Goal: Check status

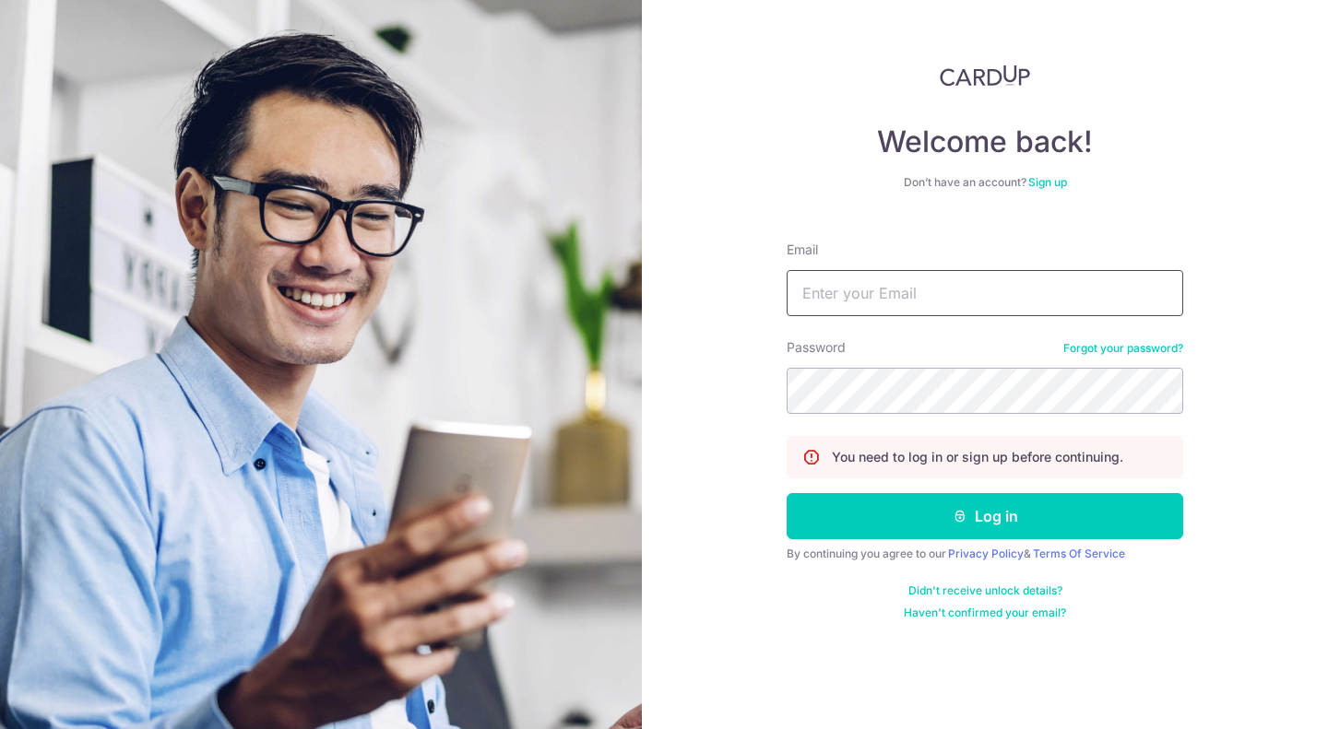
click at [860, 302] on input "Email" at bounding box center [985, 293] width 397 height 46
type input "[EMAIL_ADDRESS][DOMAIN_NAME]"
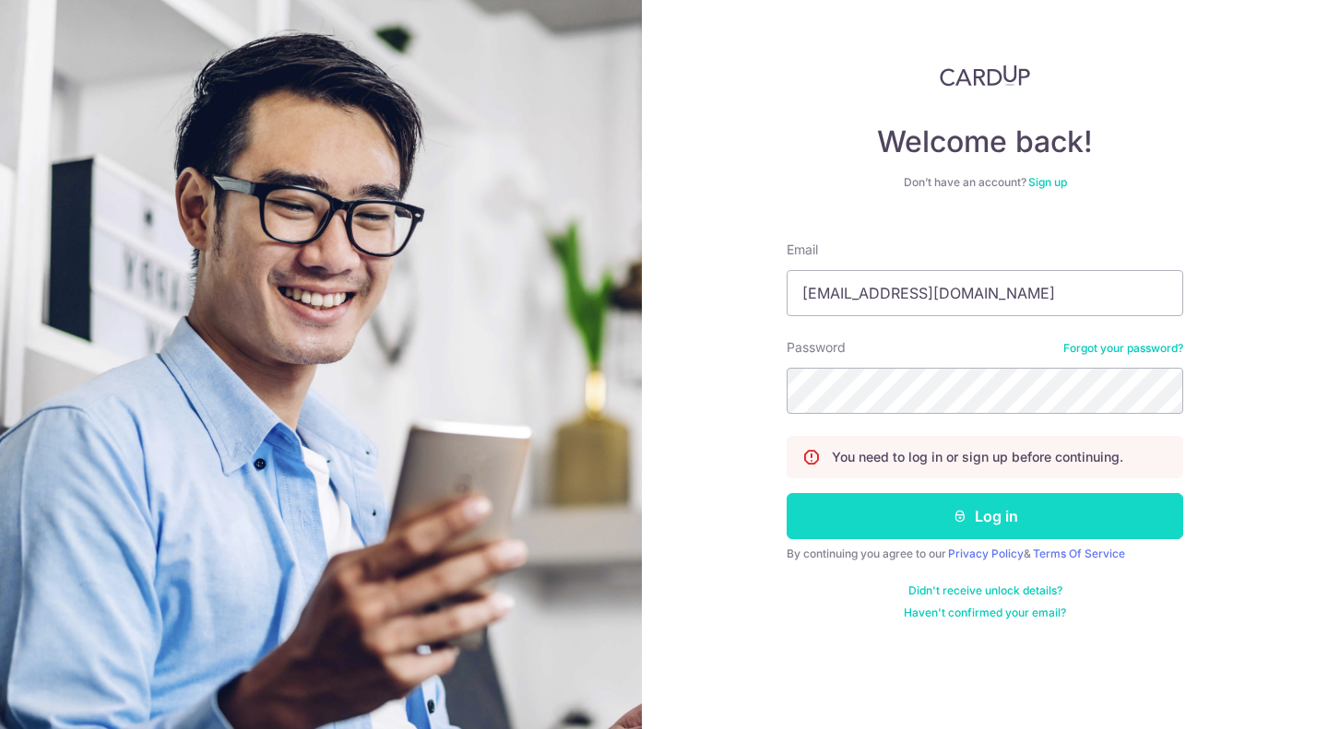
click at [968, 510] on button "Log in" at bounding box center [985, 516] width 397 height 46
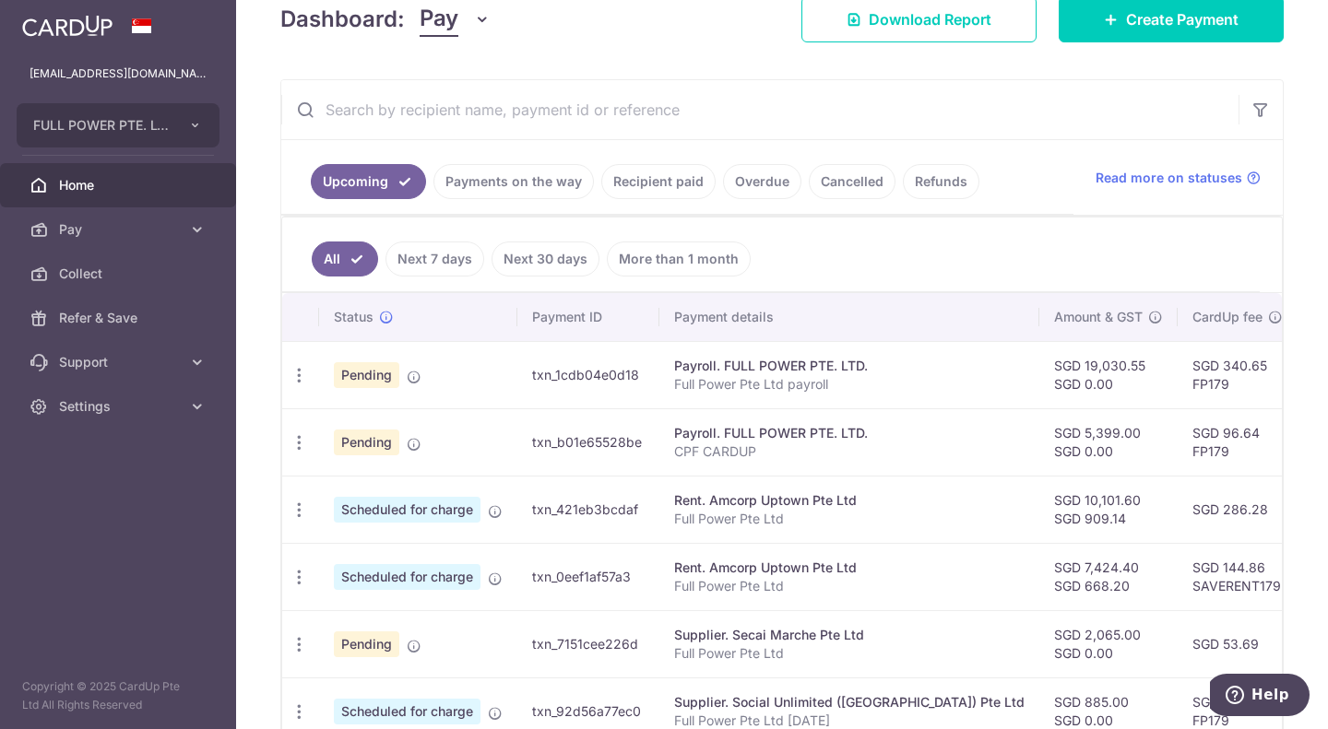
click at [514, 180] on link "Payments on the way" at bounding box center [513, 181] width 160 height 35
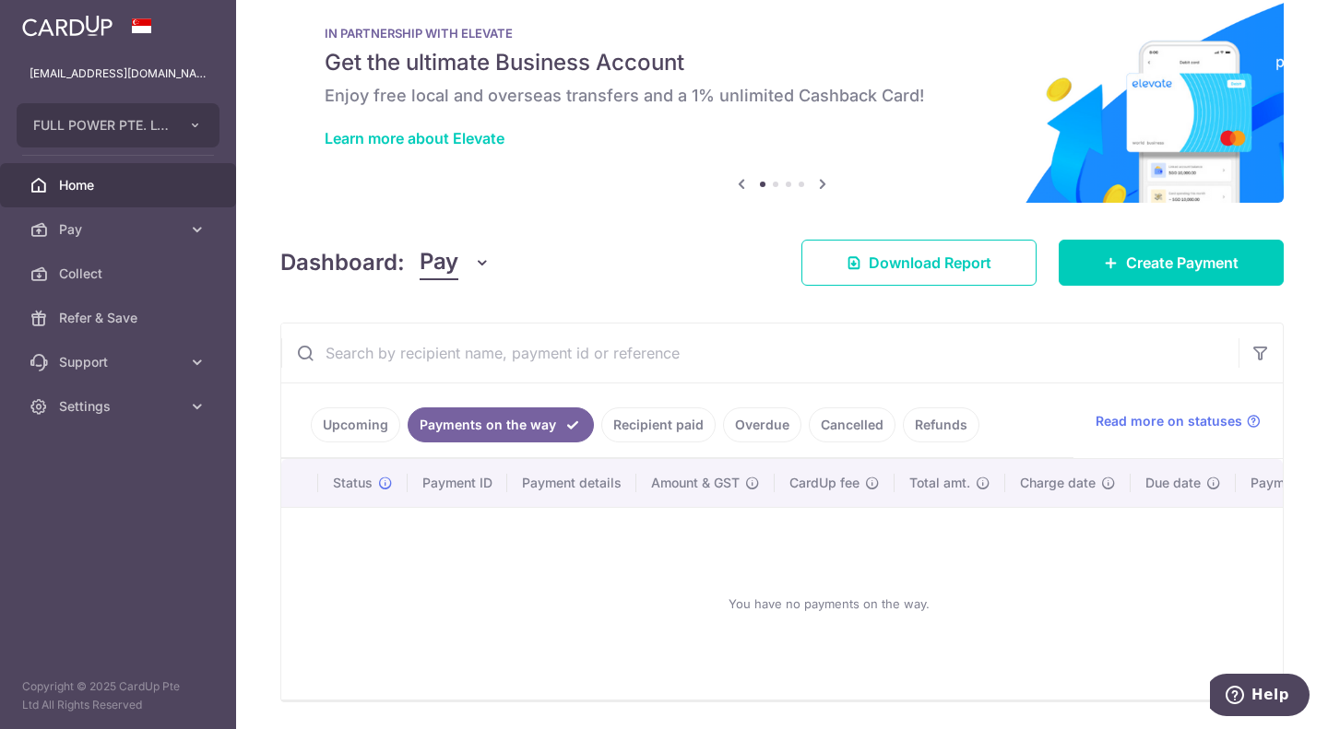
scroll to position [102, 0]
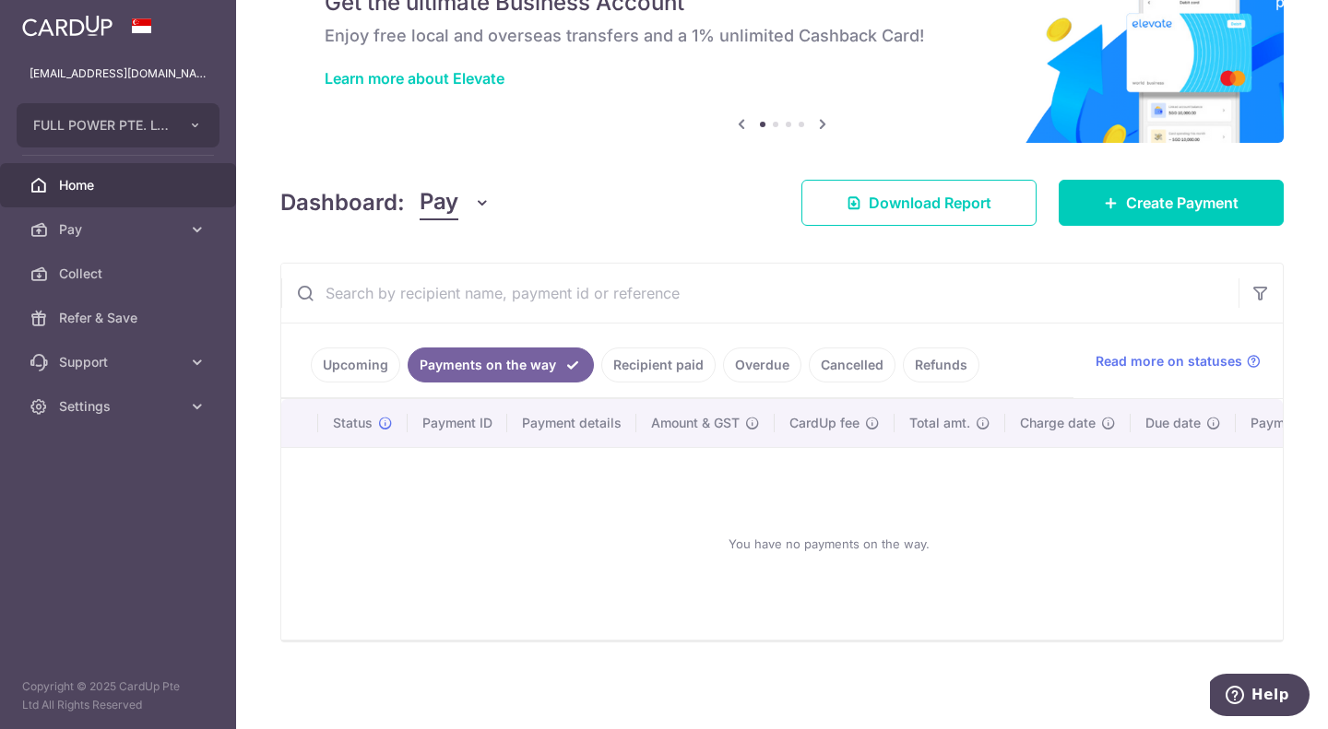
click at [660, 358] on link "Recipient paid" at bounding box center [658, 365] width 114 height 35
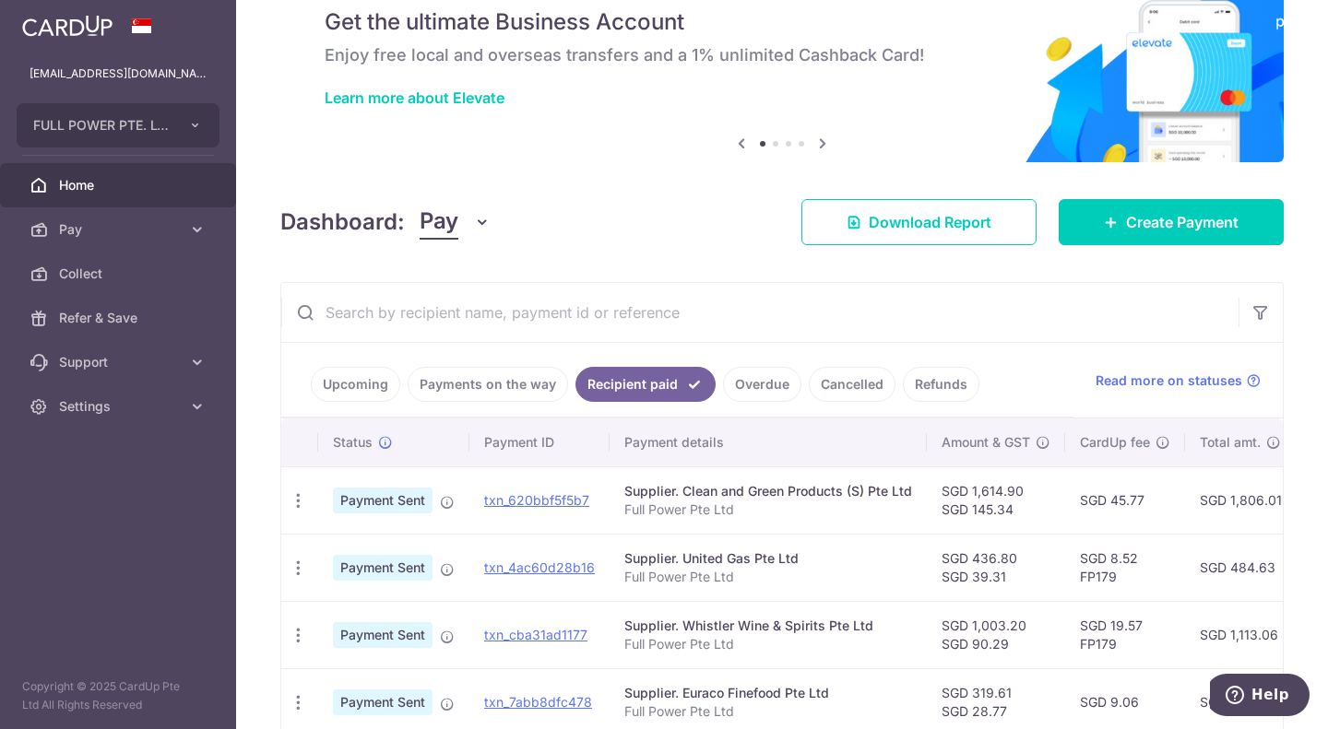
click at [372, 393] on link "Upcoming" at bounding box center [355, 384] width 89 height 35
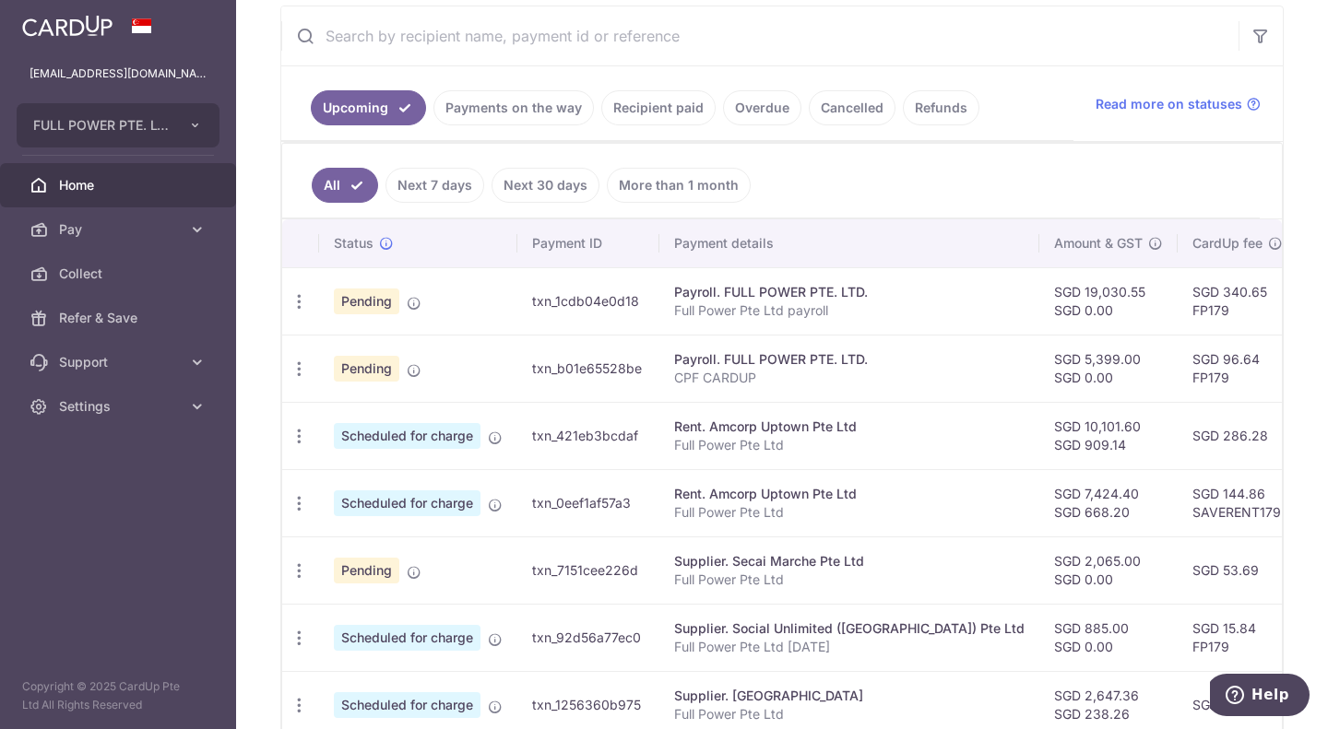
click at [643, 104] on link "Recipient paid" at bounding box center [658, 107] width 114 height 35
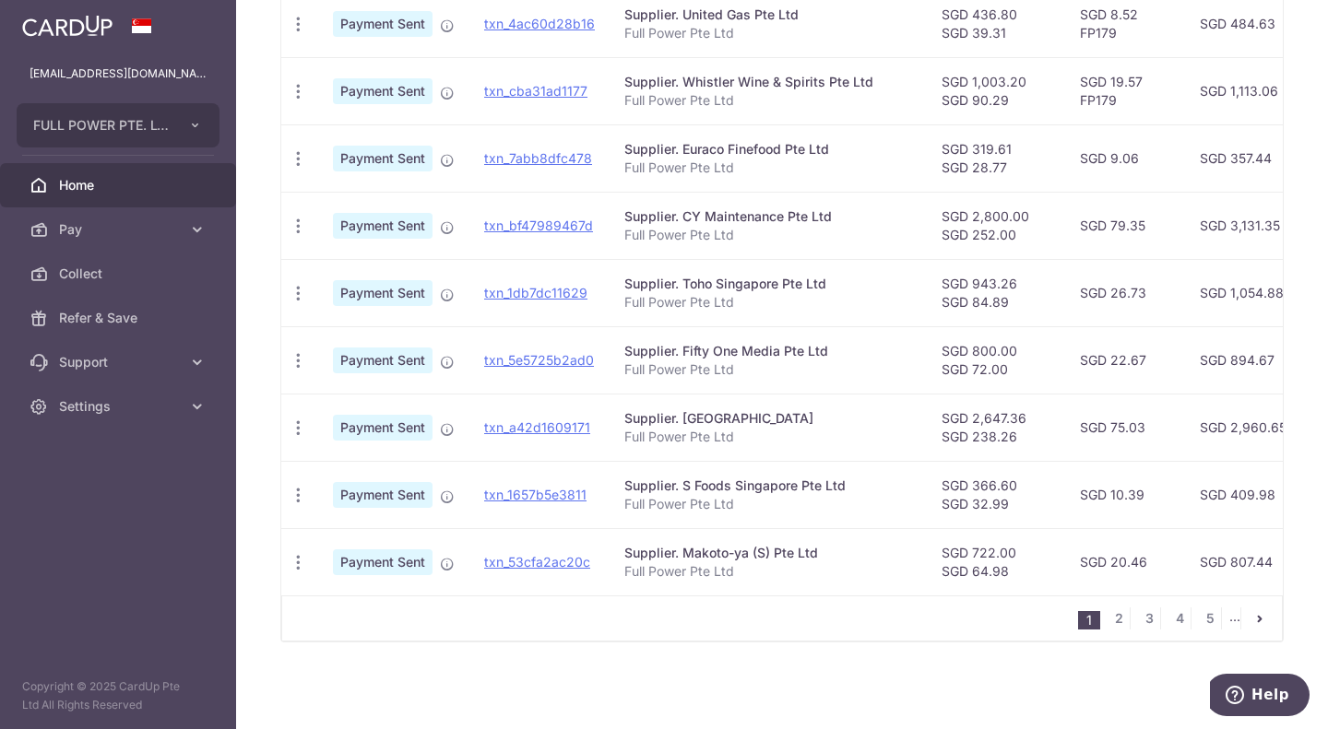
scroll to position [535, 0]
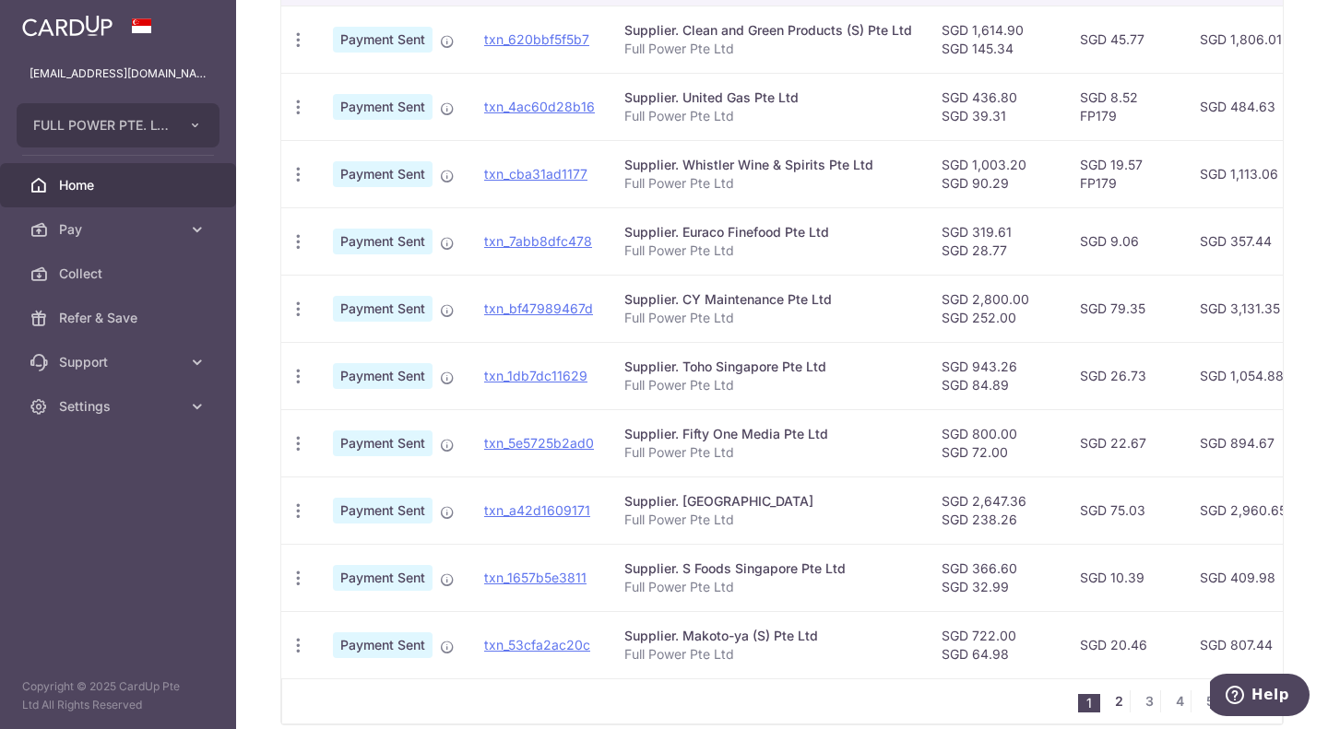
click at [1113, 710] on link "2" at bounding box center [1119, 702] width 22 height 22
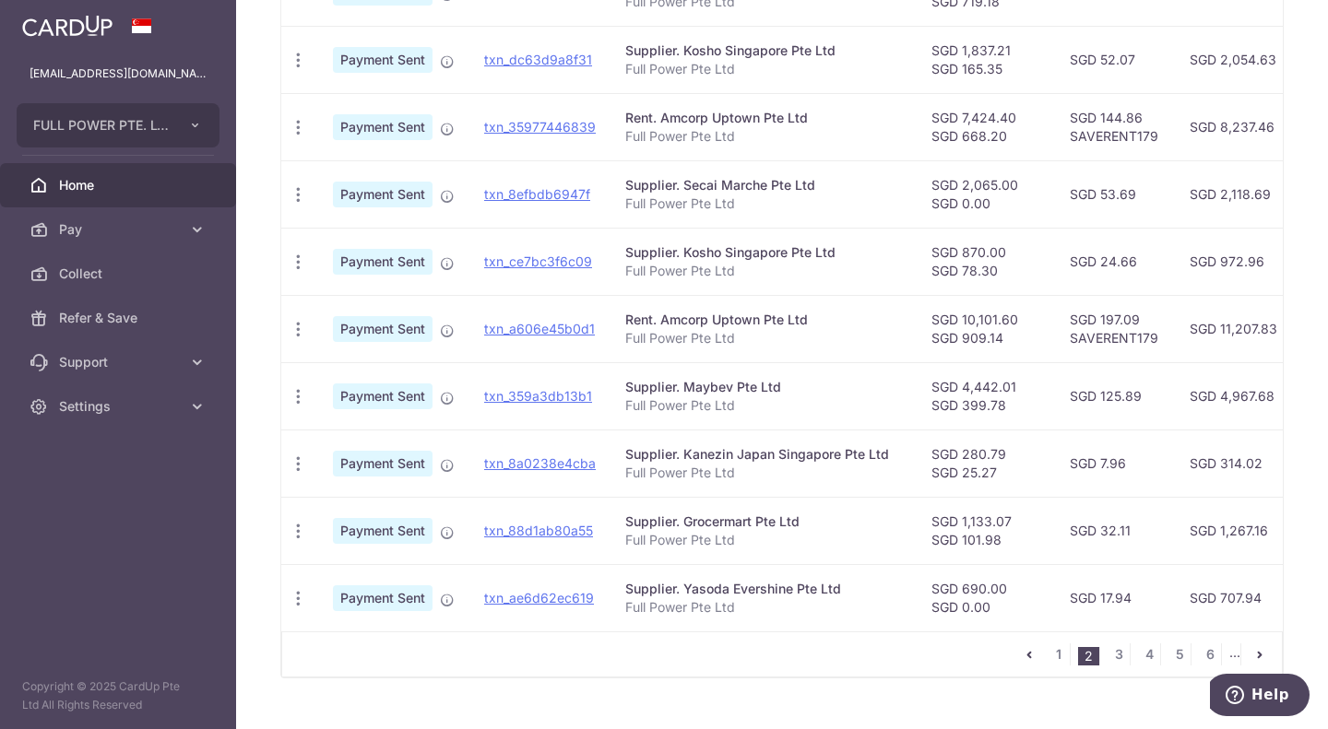
scroll to position [587, 0]
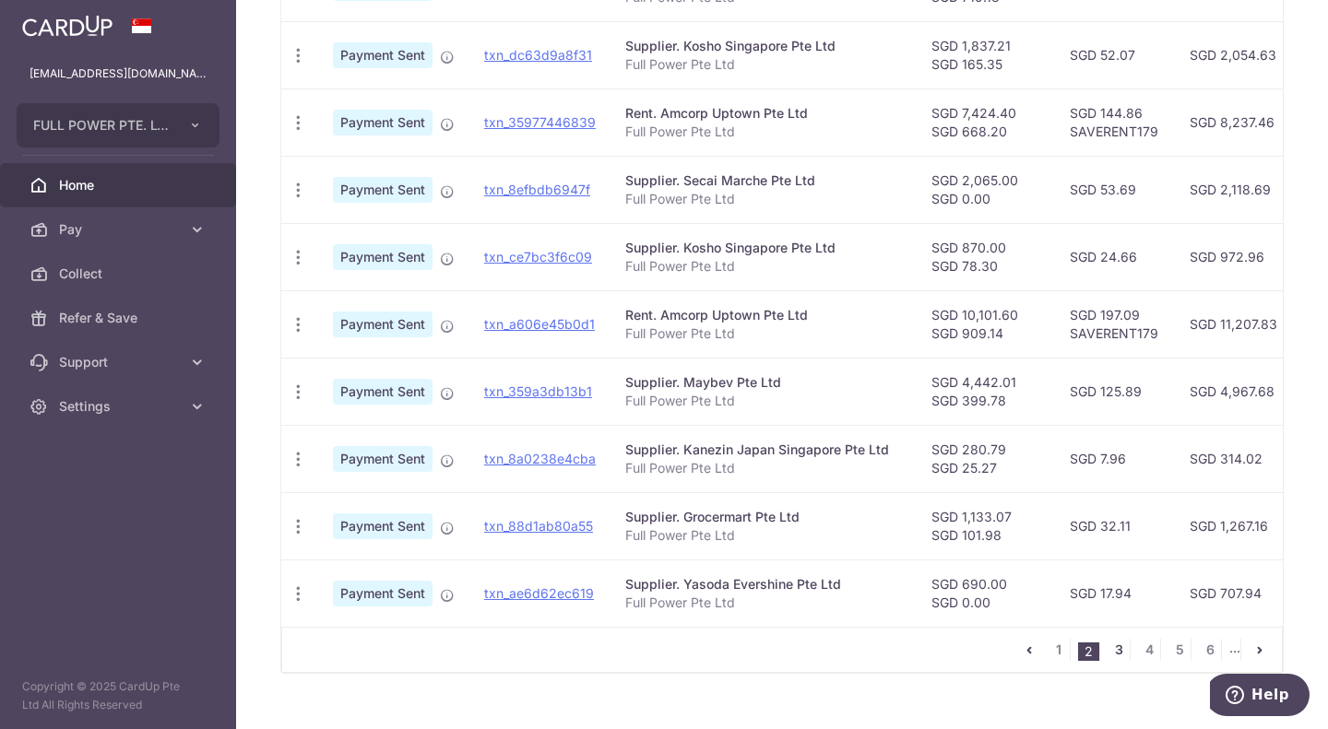
click at [1108, 658] on link "3" at bounding box center [1119, 650] width 22 height 22
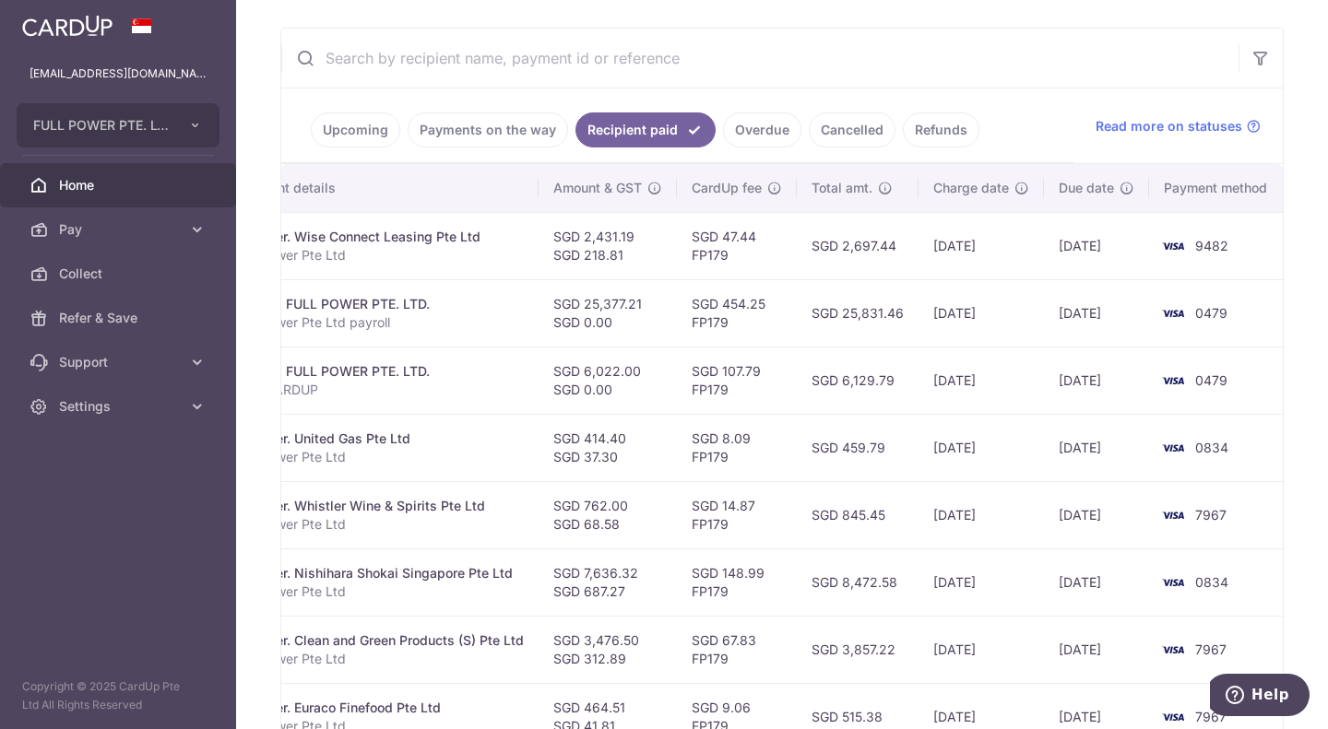
scroll to position [258, 0]
